Goal: Information Seeking & Learning: Learn about a topic

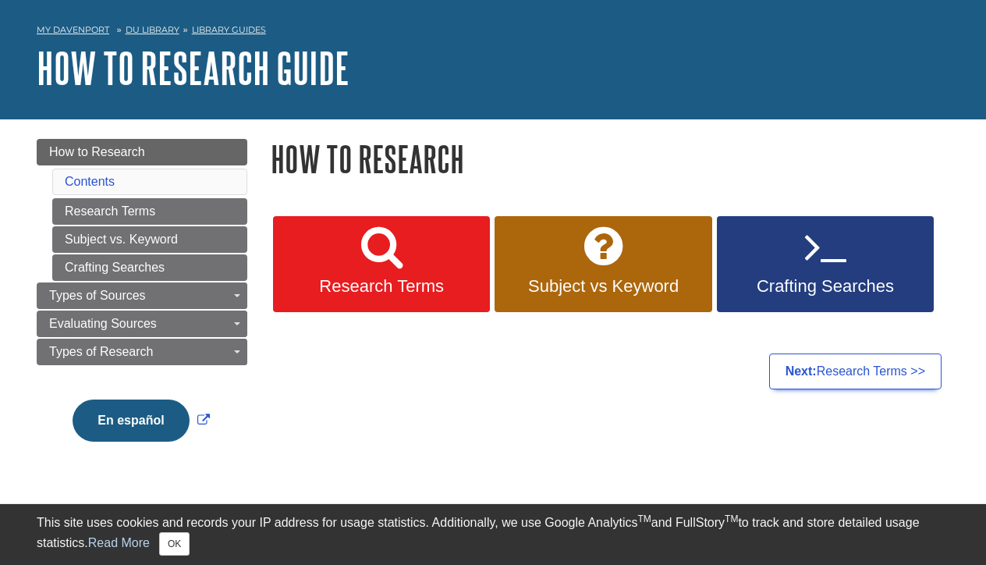
scroll to position [53, 0]
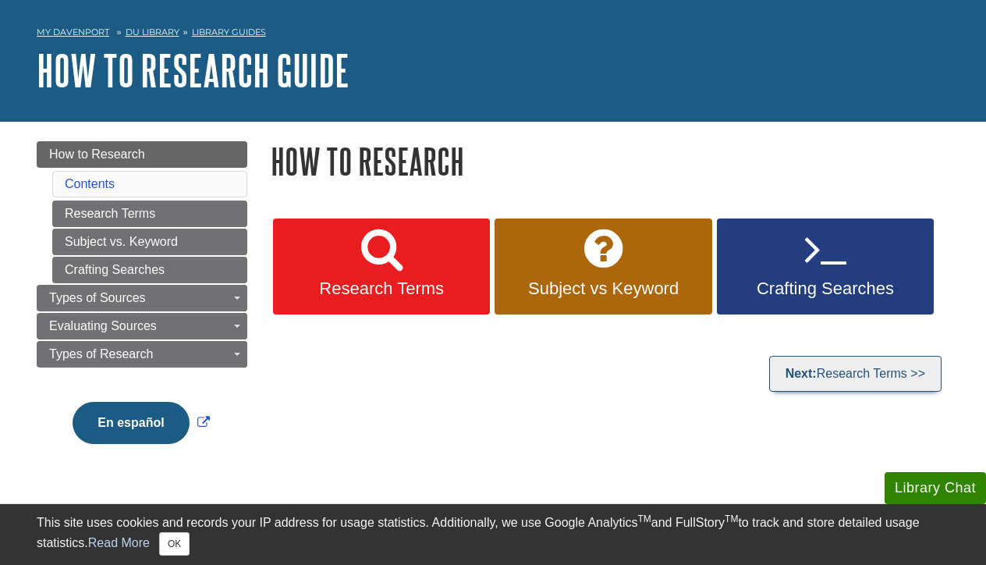
click at [846, 371] on link "Next: Research Terms >>" at bounding box center [855, 374] width 172 height 36
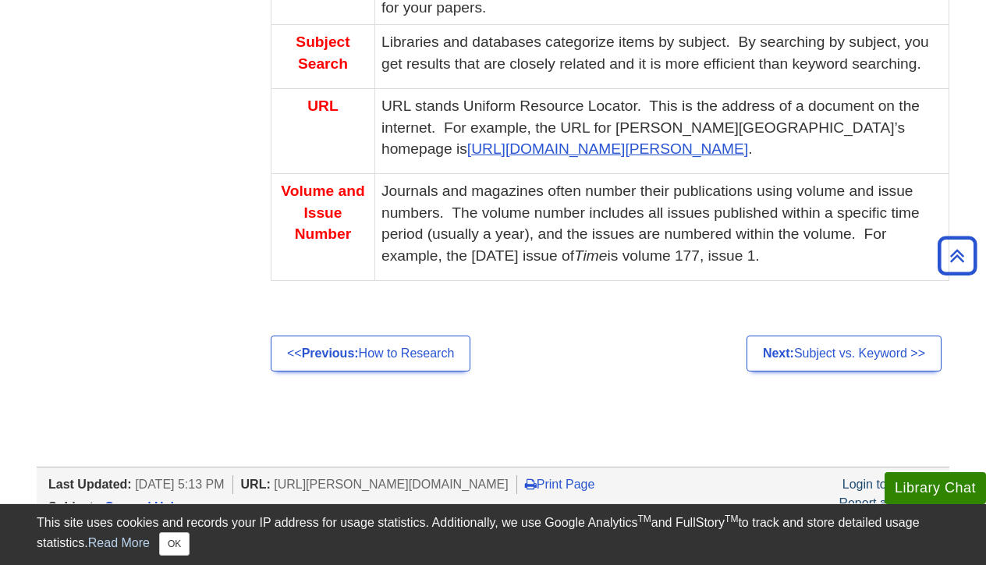
scroll to position [1325, 0]
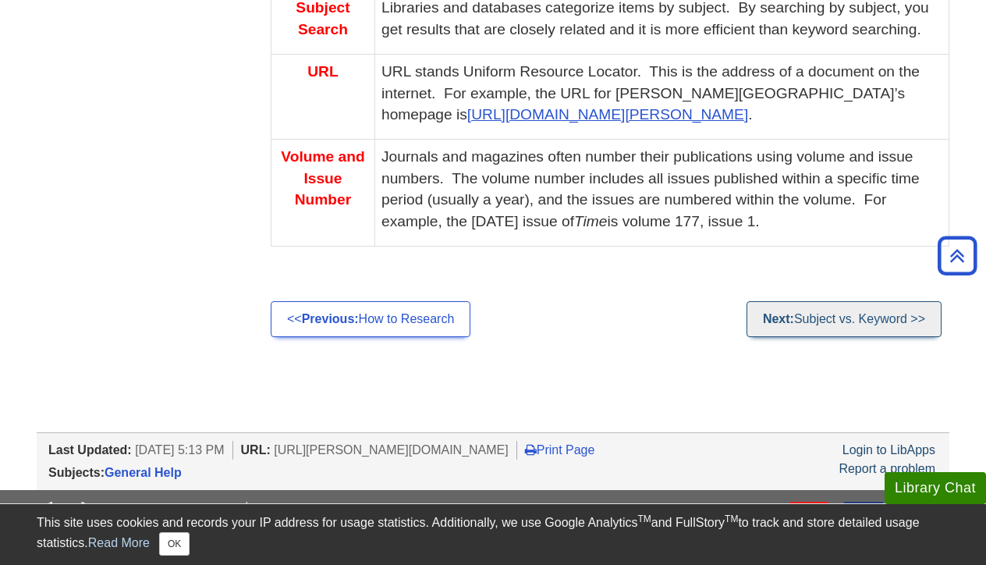
click at [847, 301] on link "Next: Subject vs. Keyword >>" at bounding box center [844, 319] width 195 height 36
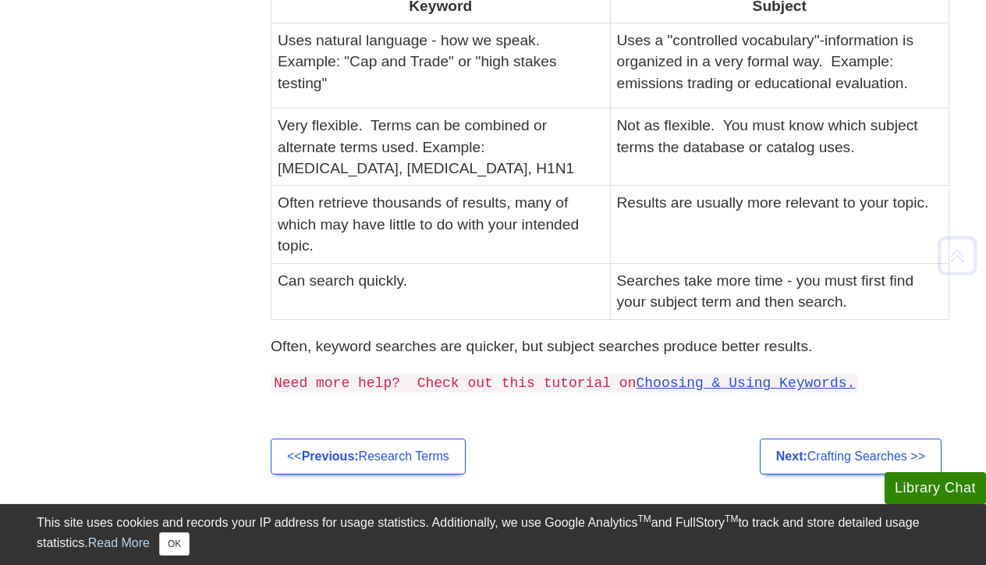
scroll to position [556, 0]
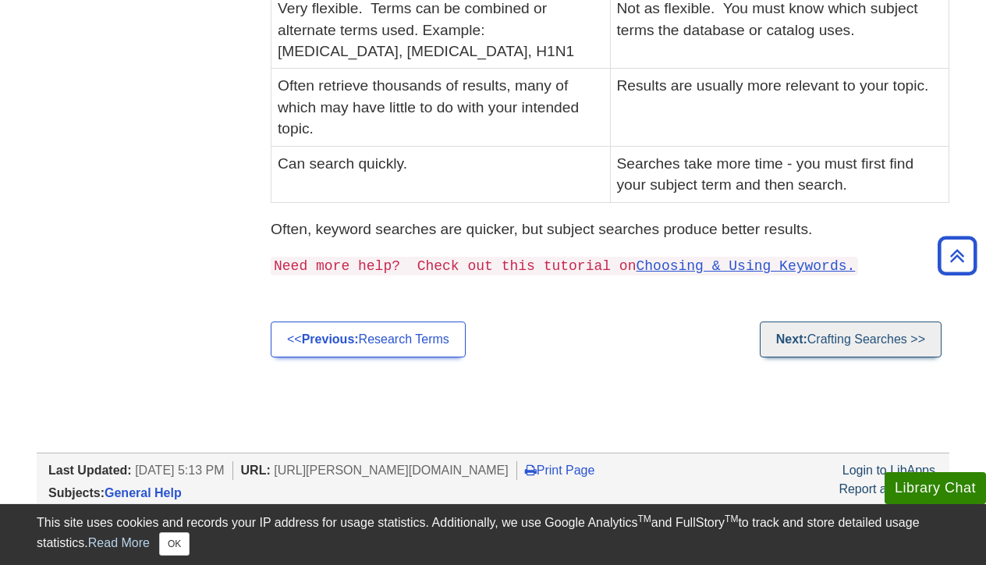
click at [815, 327] on link "Next: Crafting Searches >>" at bounding box center [851, 339] width 182 height 36
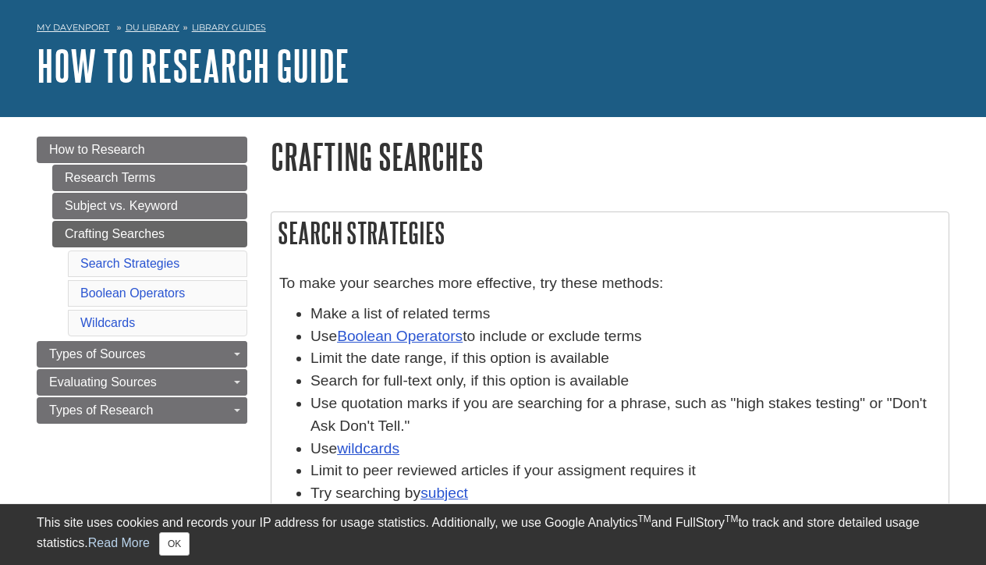
scroll to position [76, 0]
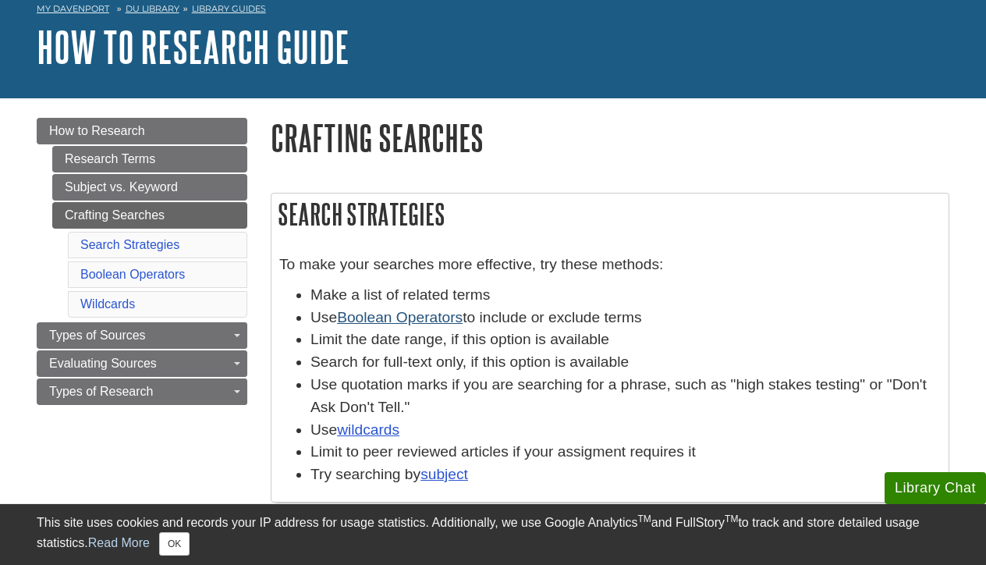
click at [406, 314] on link "Boolean Operators" at bounding box center [400, 317] width 126 height 16
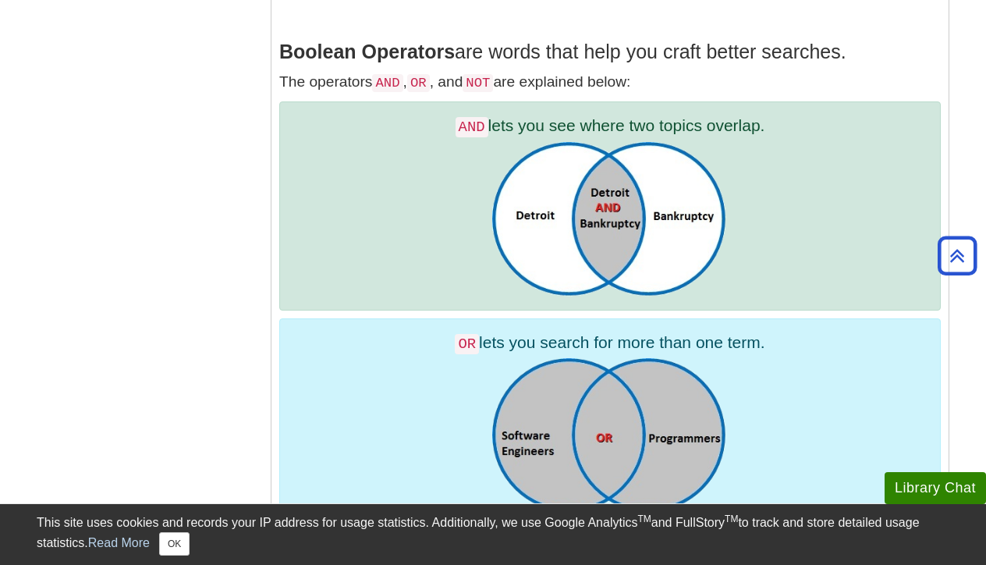
scroll to position [580, 0]
